Goal: Information Seeking & Learning: Understand process/instructions

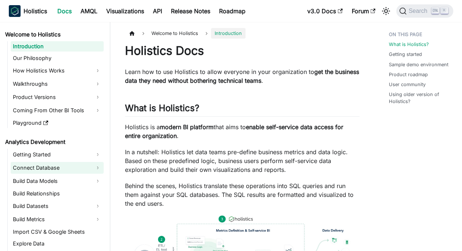
click at [99, 169] on link "Connect Database" at bounding box center [57, 168] width 93 height 12
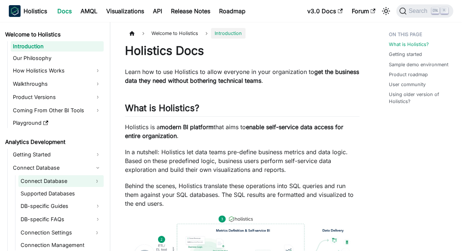
click at [91, 178] on button "Expand sidebar category 'Connect Database'" at bounding box center [96, 181] width 13 height 12
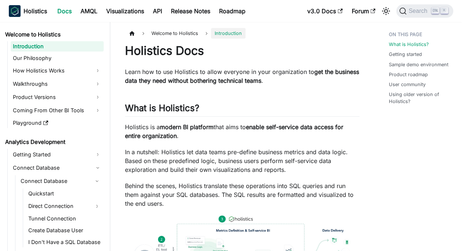
click at [86, 187] on li "Connect Database Quickstart Direct Connection Tunnel Connection Create Database…" at bounding box center [60, 211] width 85 height 72
click at [85, 189] on link "Quickstart" at bounding box center [65, 193] width 78 height 10
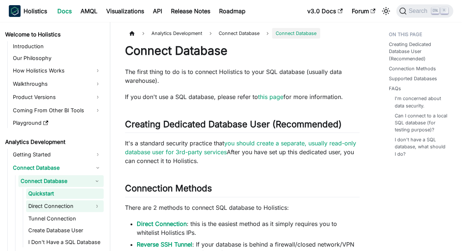
click at [58, 206] on link "Direct Connection" at bounding box center [58, 206] width 64 height 12
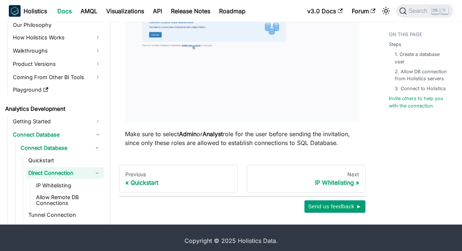
scroll to position [931, 0]
